Goal: Task Accomplishment & Management: Complete application form

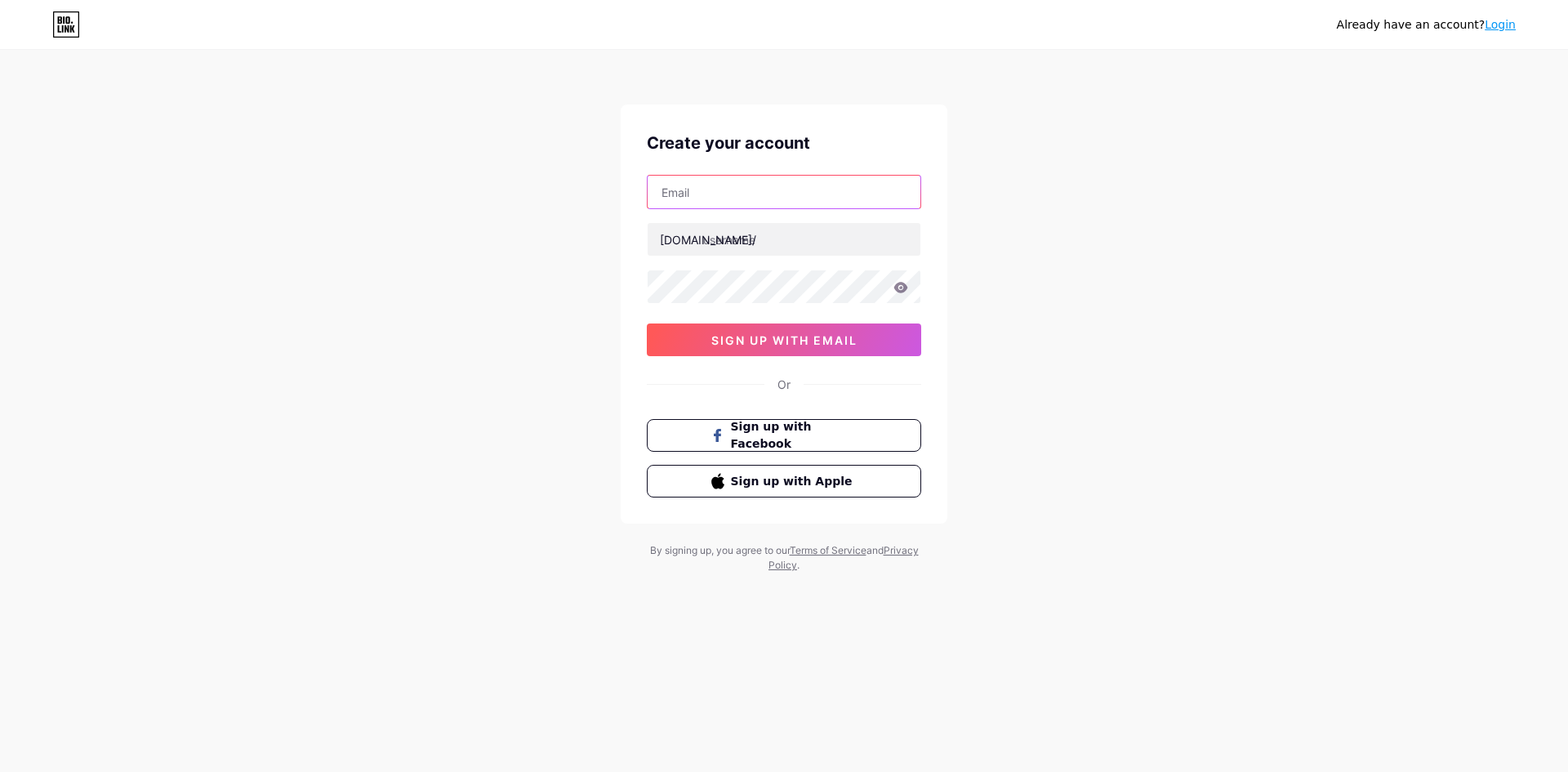
click at [732, 199] on input "text" at bounding box center [784, 191] width 273 height 33
paste input "[EMAIL_ADDRESS][DOMAIN_NAME]"
type input "[EMAIL_ADDRESS][DOMAIN_NAME]"
paste input "psychwellnesscenter"
type input "psychwellnesscenter"
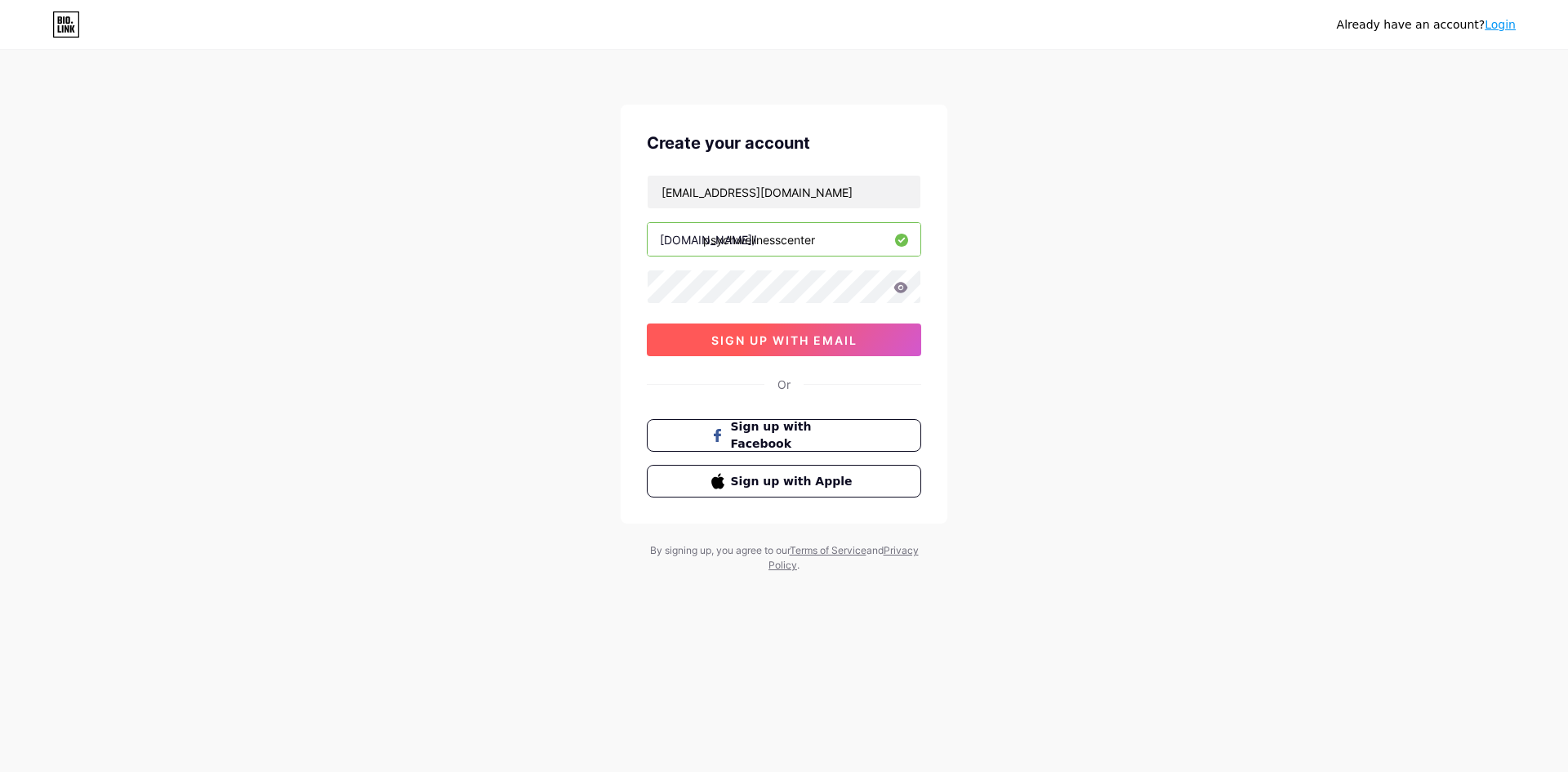
click at [821, 335] on span "sign up with email" at bounding box center [784, 340] width 146 height 14
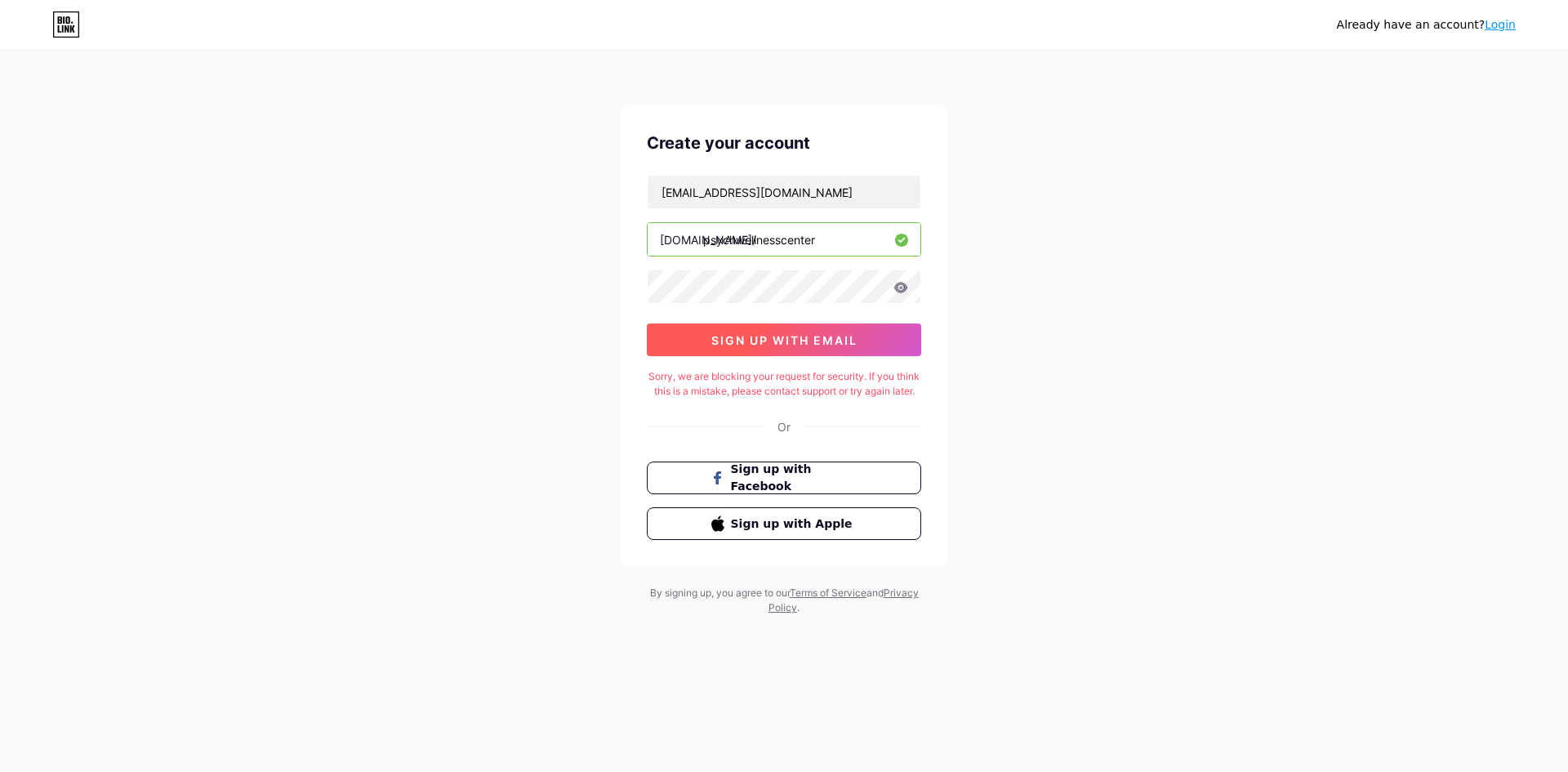
click at [776, 336] on span "sign up with email" at bounding box center [784, 340] width 146 height 14
